Goal: Check status: Check status

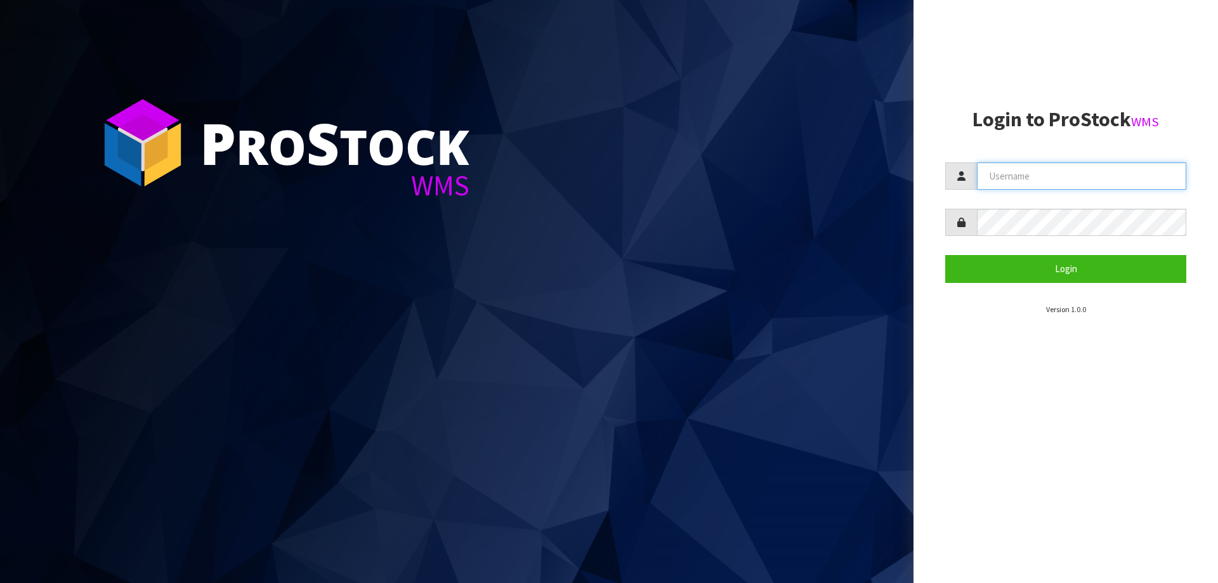
click at [998, 180] on input "text" at bounding box center [1081, 175] width 209 height 27
paste input "KitchenAid"
type input "KitchenAid"
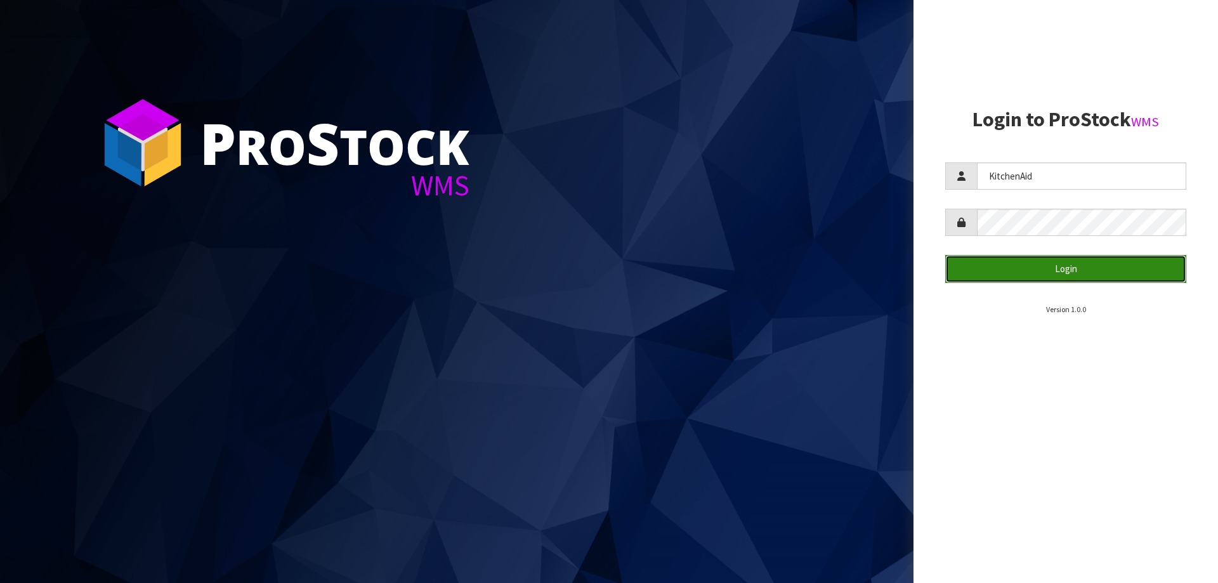
click at [1035, 269] on button "Login" at bounding box center [1066, 268] width 241 height 27
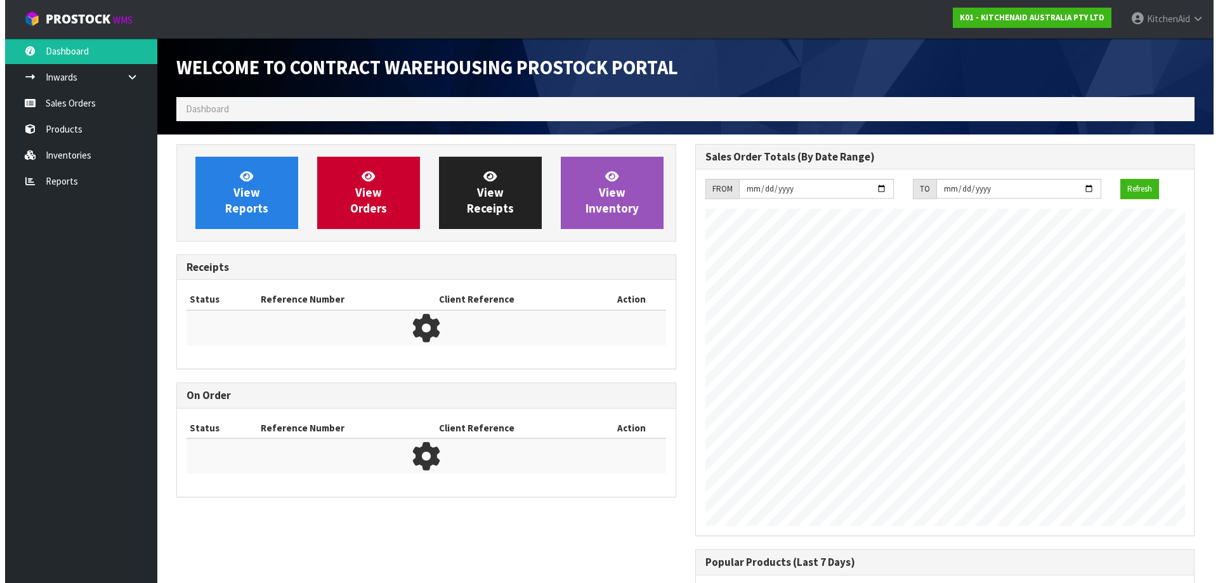
scroll to position [704, 518]
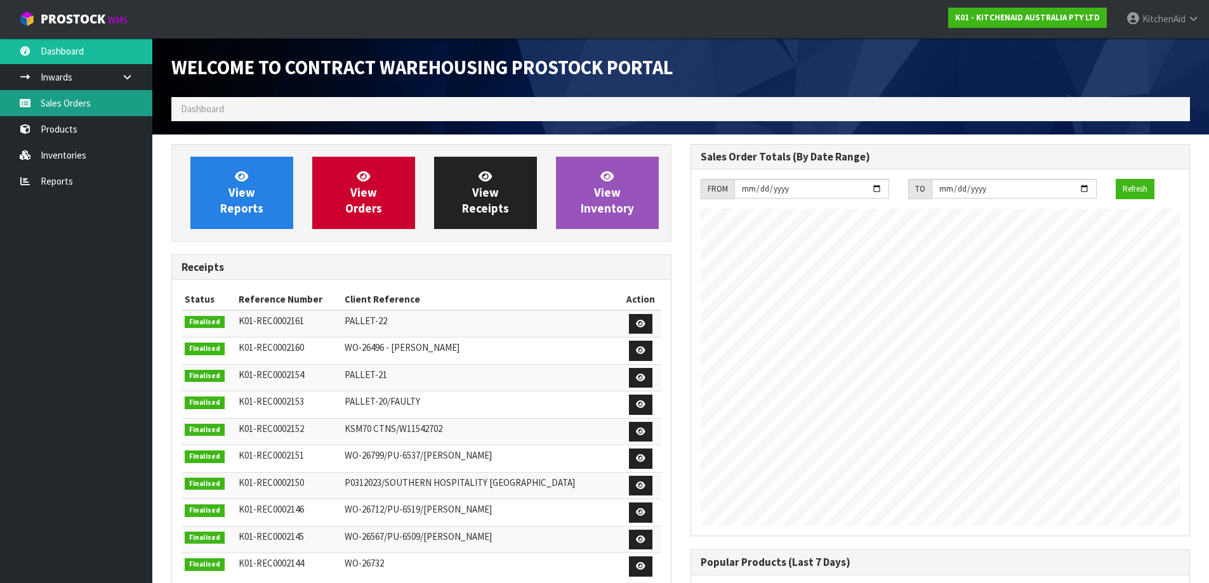
click at [57, 101] on link "Sales Orders" at bounding box center [76, 103] width 152 height 26
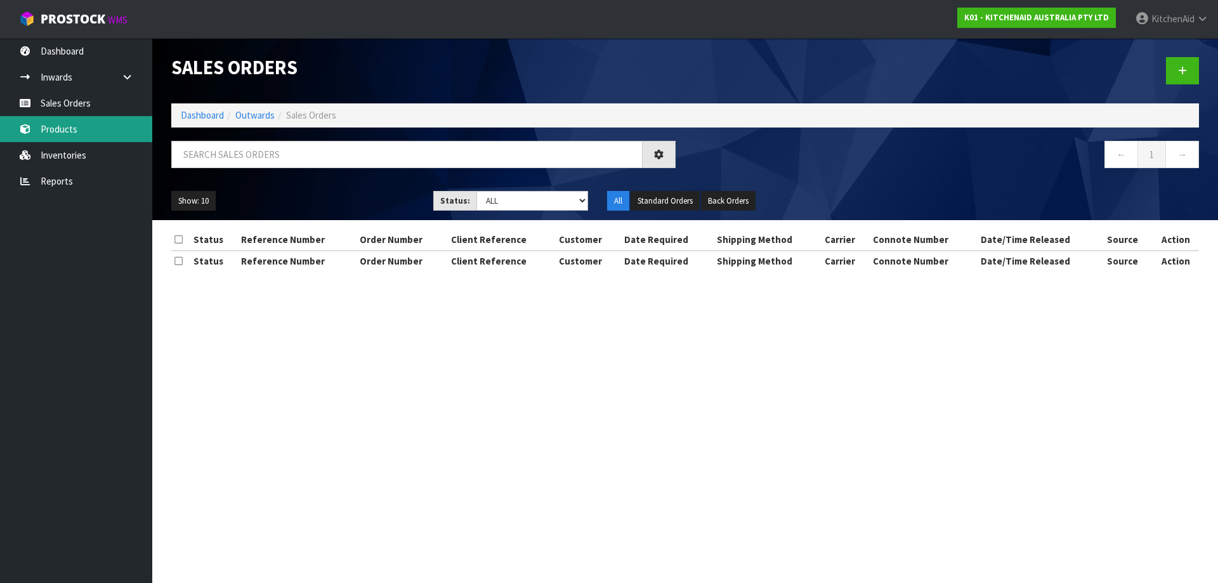
click at [49, 130] on link "Products" at bounding box center [76, 129] width 152 height 26
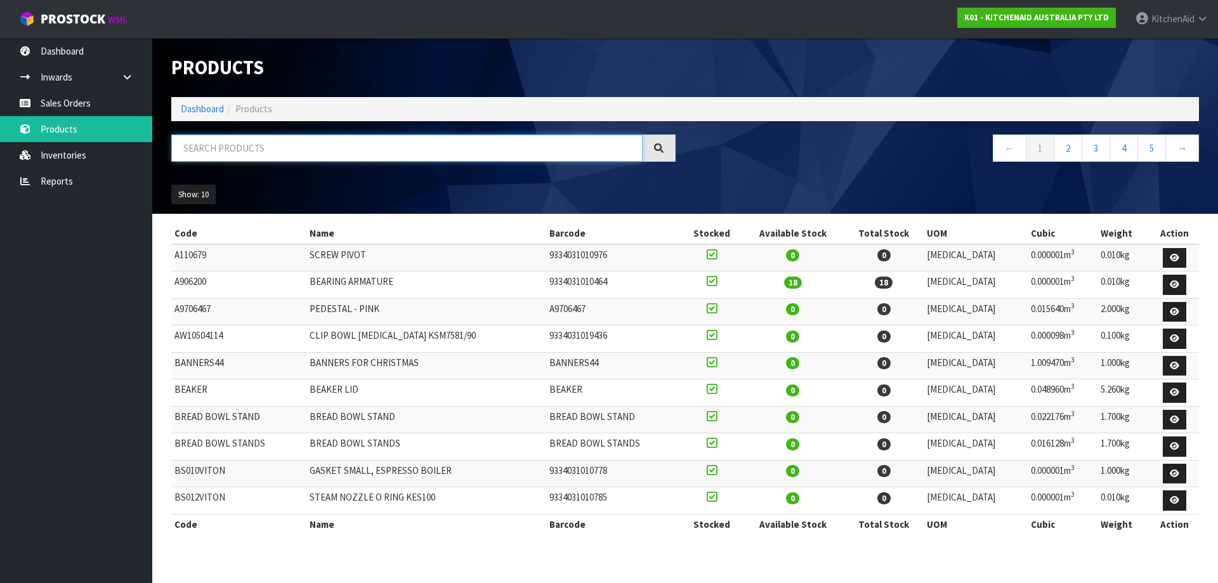
click at [216, 148] on input "text" at bounding box center [406, 148] width 471 height 27
paste input "PLGP8H1Q"
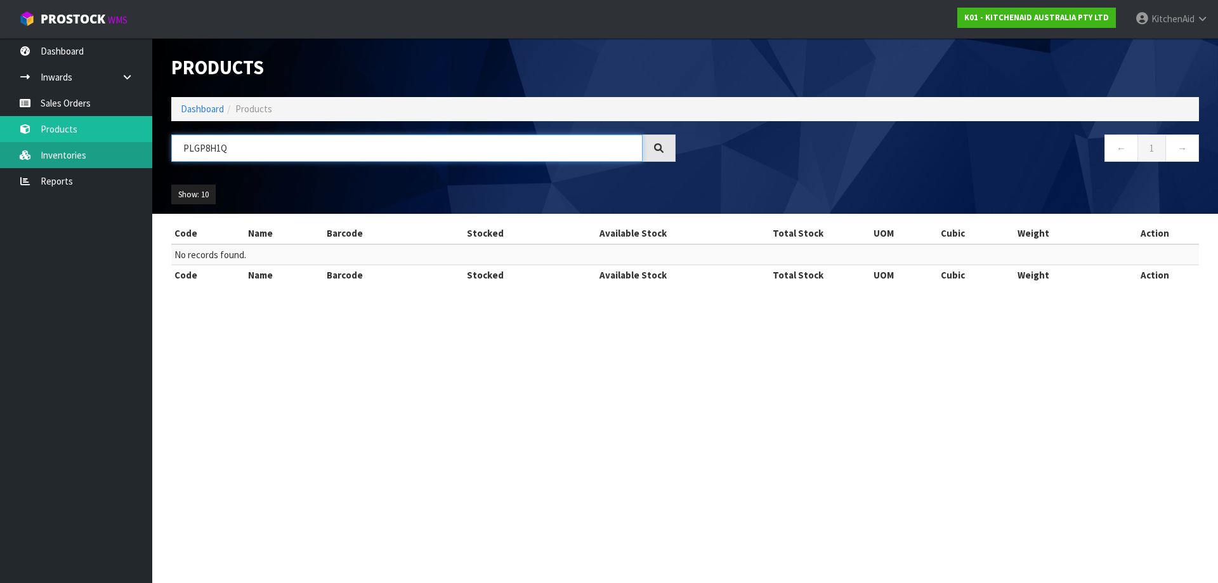
drag, startPoint x: 331, startPoint y: 152, endPoint x: 88, endPoint y: 153, distance: 243.0
click at [88, 153] on body "Toggle navigation ProStock WMS K01 - KITCHENAID AUSTRALIA PTY LTD [GEOGRAPHIC_D…" at bounding box center [609, 291] width 1218 height 583
paste input "5KEK1701ABM"
type input "5KEK1701ABM"
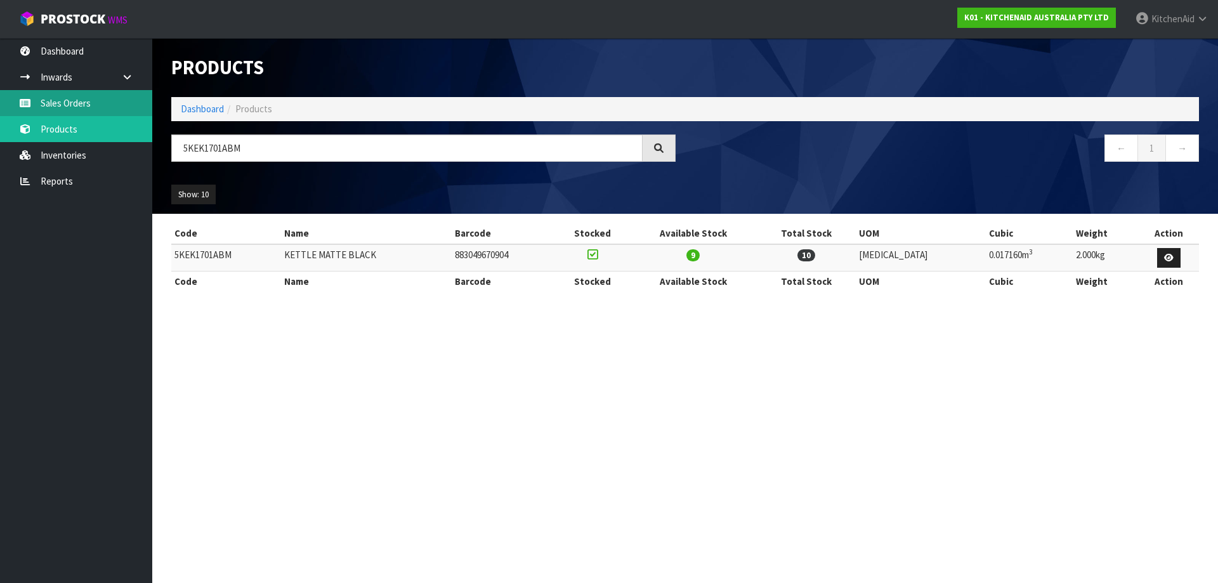
click at [65, 102] on link "Sales Orders" at bounding box center [76, 103] width 152 height 26
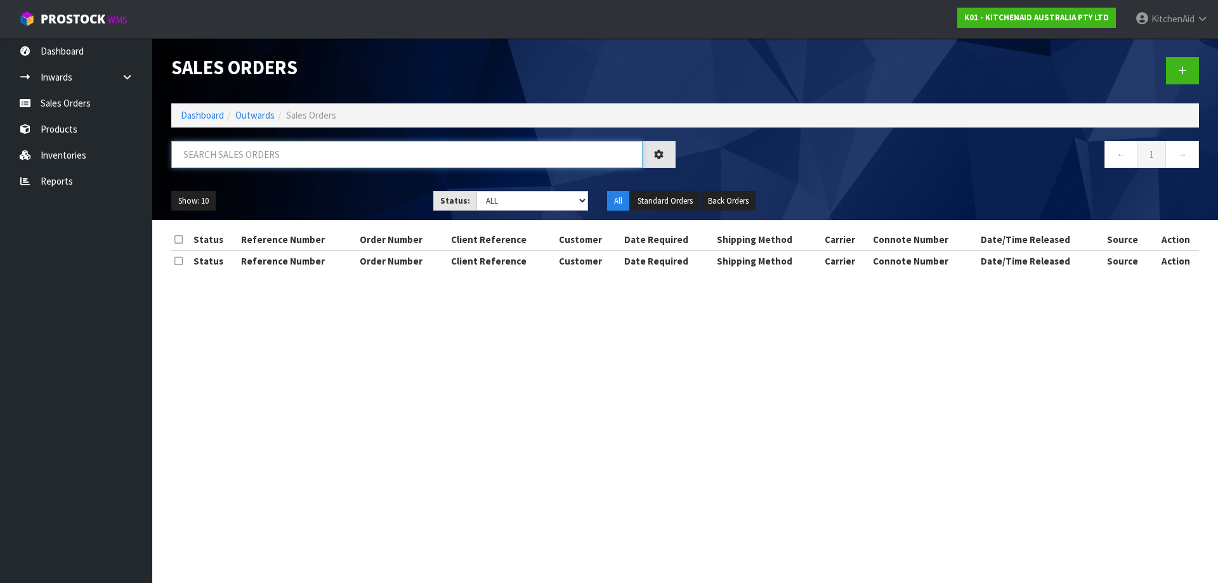
click at [259, 151] on input "text" at bounding box center [406, 154] width 471 height 27
paste input "K01-ORD0078408"
type input "K01-ORD0078408"
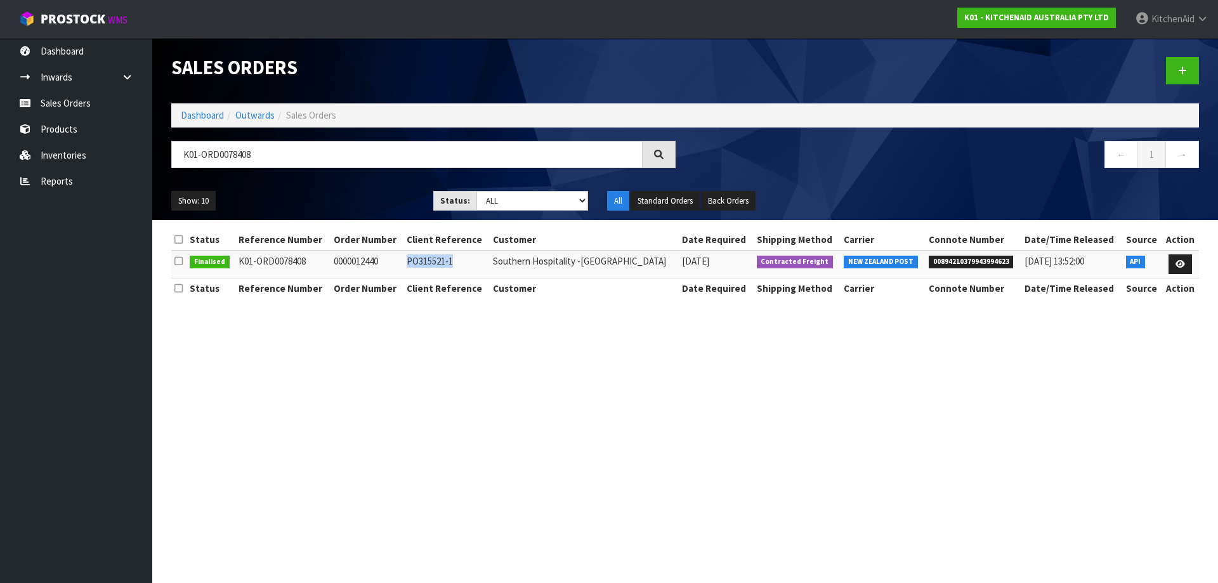
drag, startPoint x: 467, startPoint y: 265, endPoint x: 418, endPoint y: 263, distance: 49.5
click at [418, 263] on td "PO315521-1" at bounding box center [447, 264] width 86 height 27
copy td "PO315521-1"
